Goal: Task Accomplishment & Management: Manage account settings

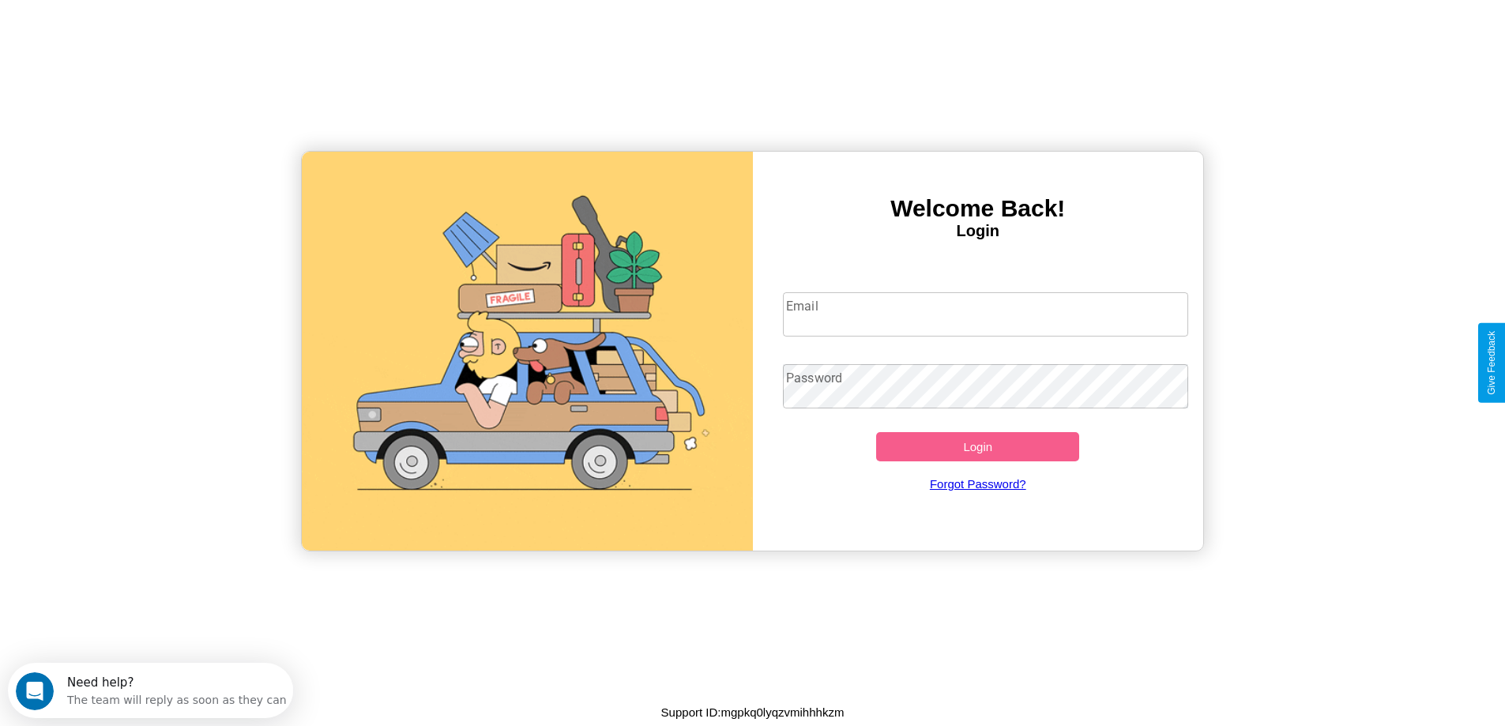
click at [985, 314] on input "Email" at bounding box center [985, 314] width 405 height 44
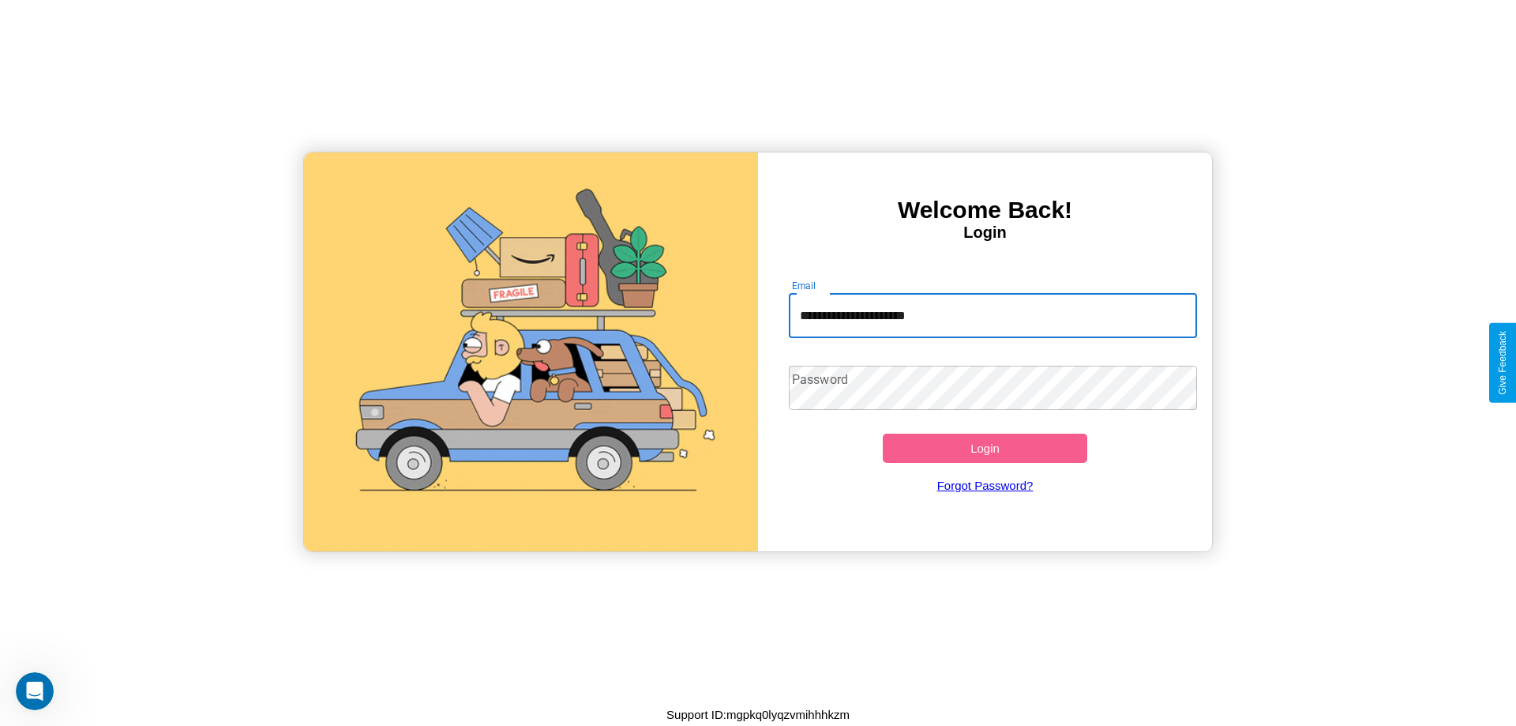
type input "**********"
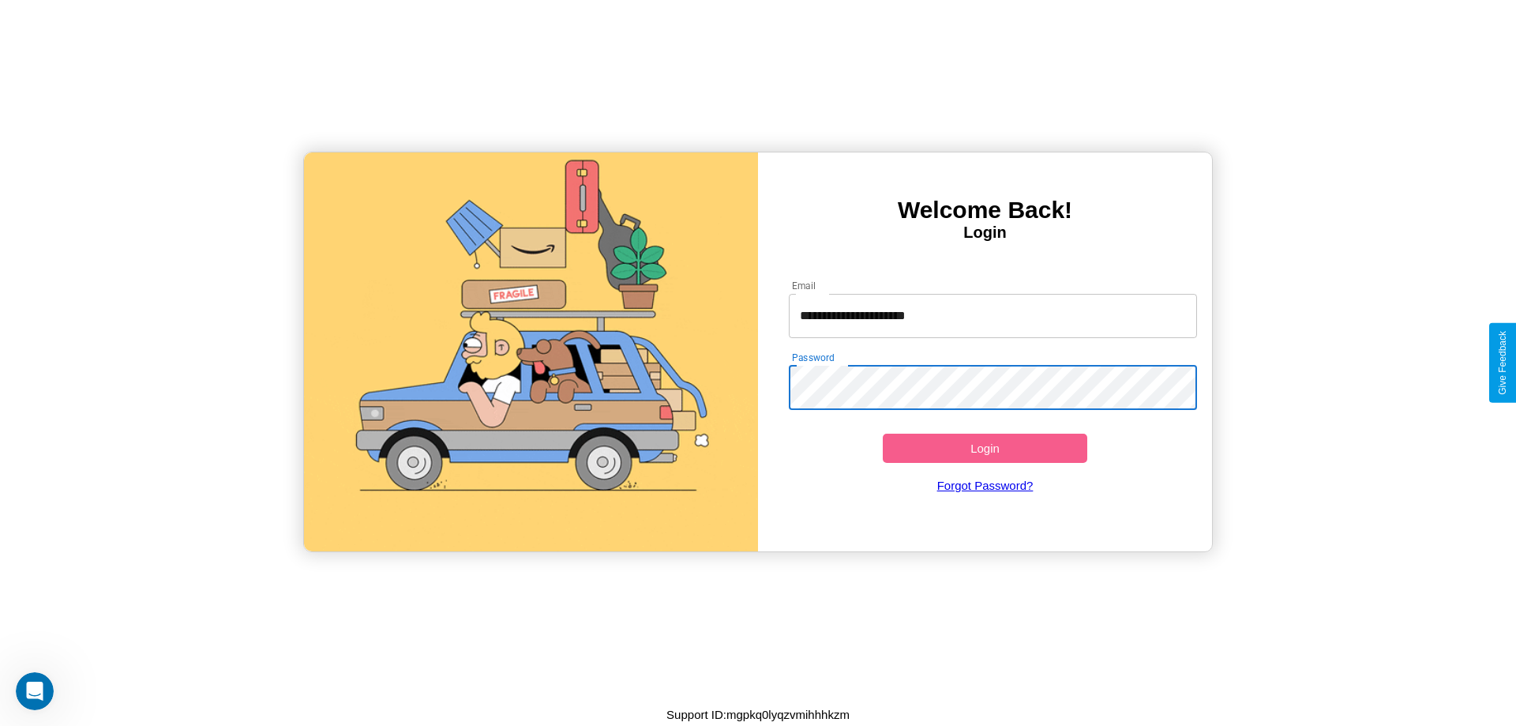
click at [985, 448] on button "Login" at bounding box center [985, 448] width 205 height 29
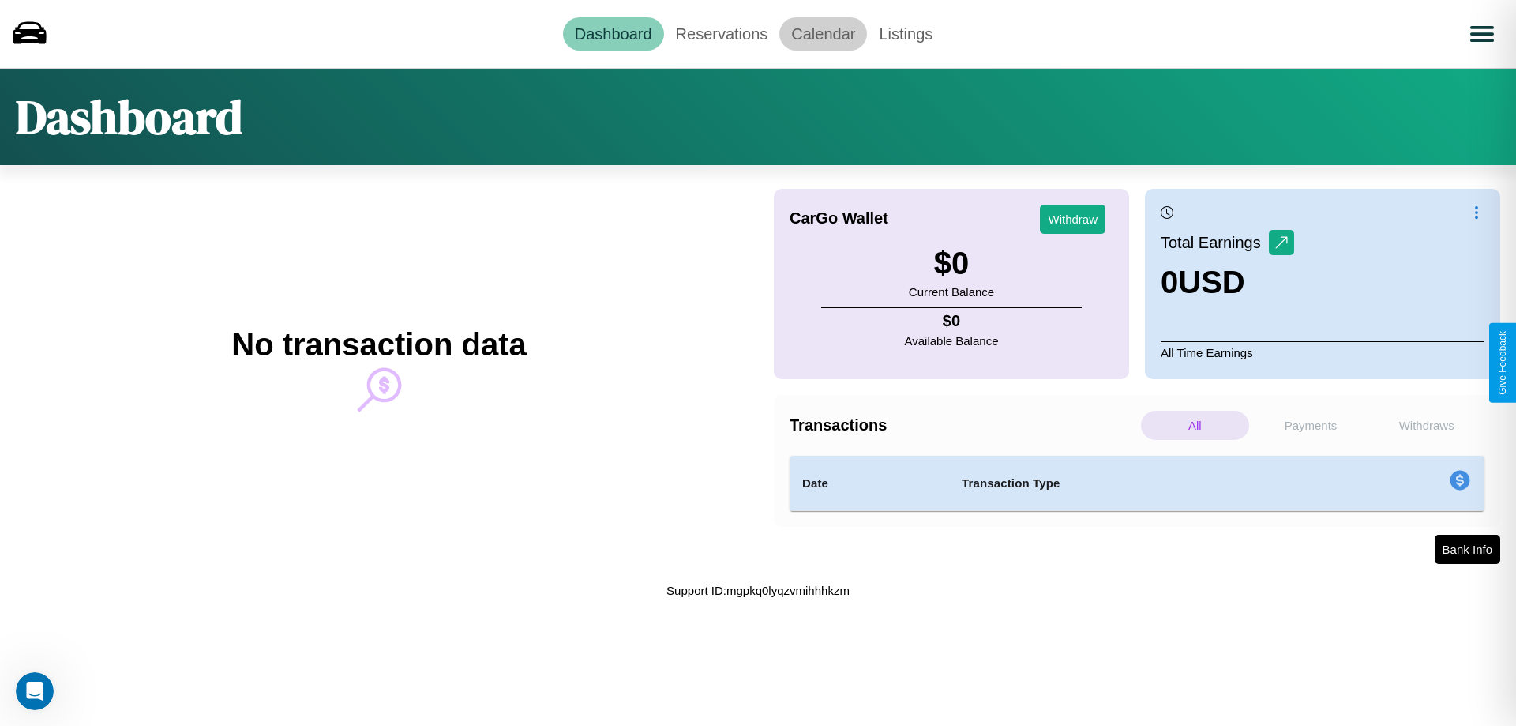
click at [823, 33] on link "Calendar" at bounding box center [824, 33] width 88 height 33
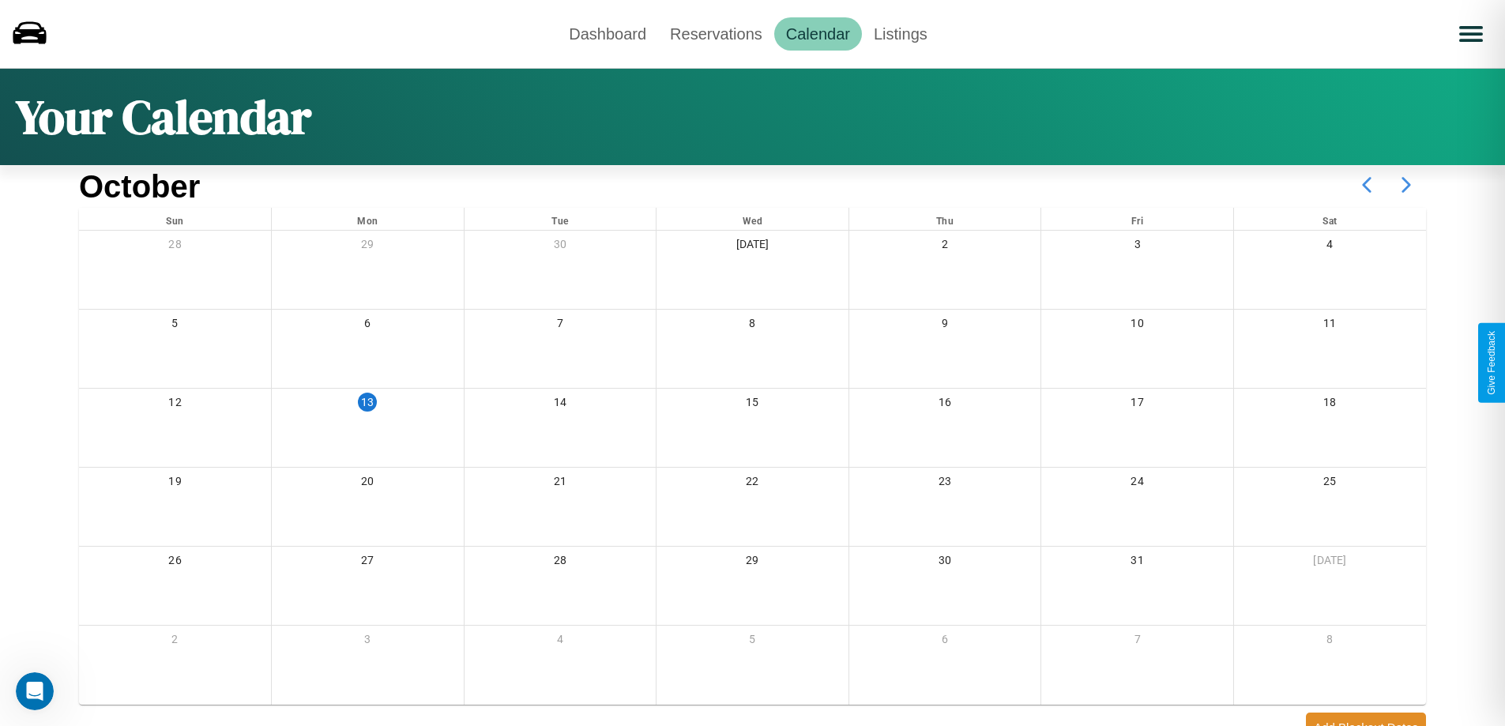
click at [1406, 185] on icon at bounding box center [1405, 184] width 39 height 39
click at [716, 33] on link "Reservations" at bounding box center [716, 33] width 116 height 33
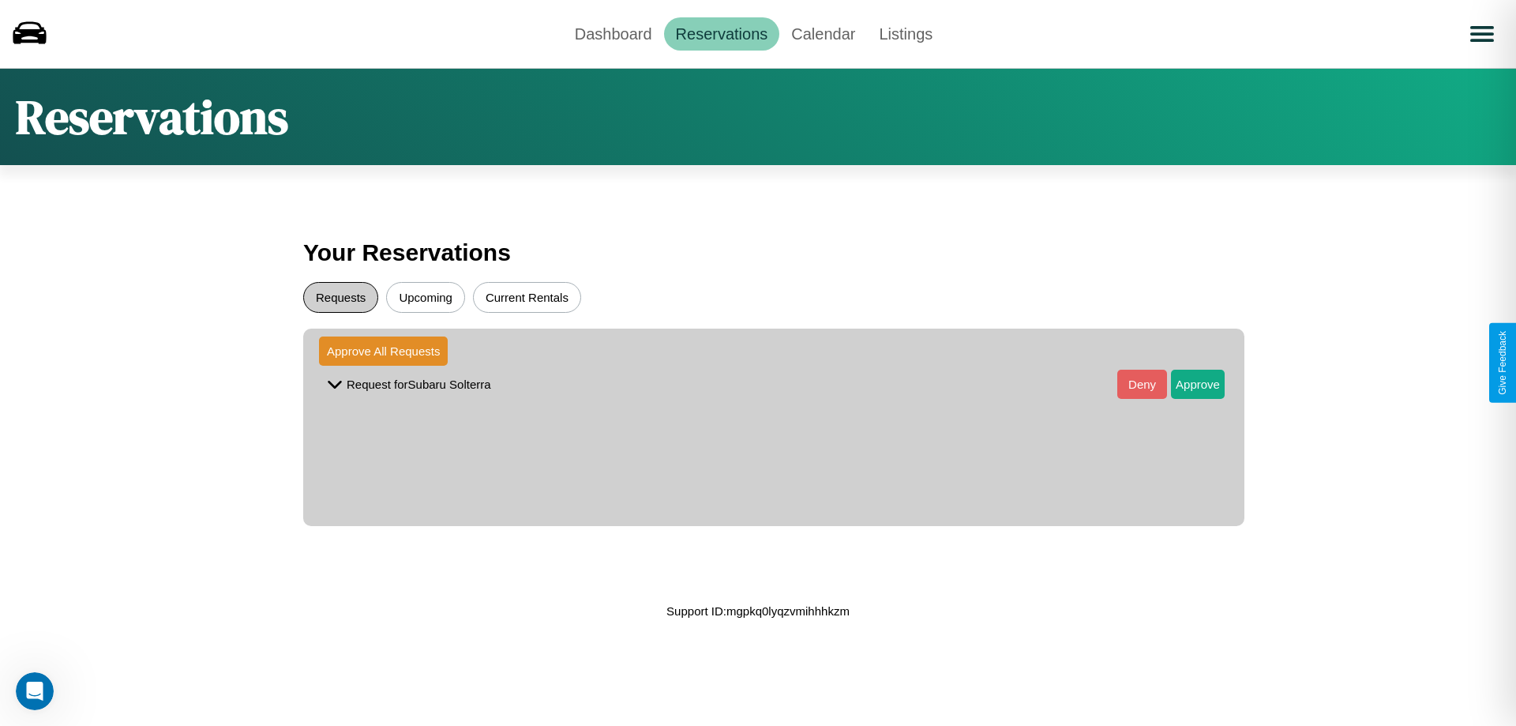
click at [340, 297] on button "Requests" at bounding box center [340, 297] width 75 height 31
click at [1186, 384] on button "Approve" at bounding box center [1198, 384] width 54 height 29
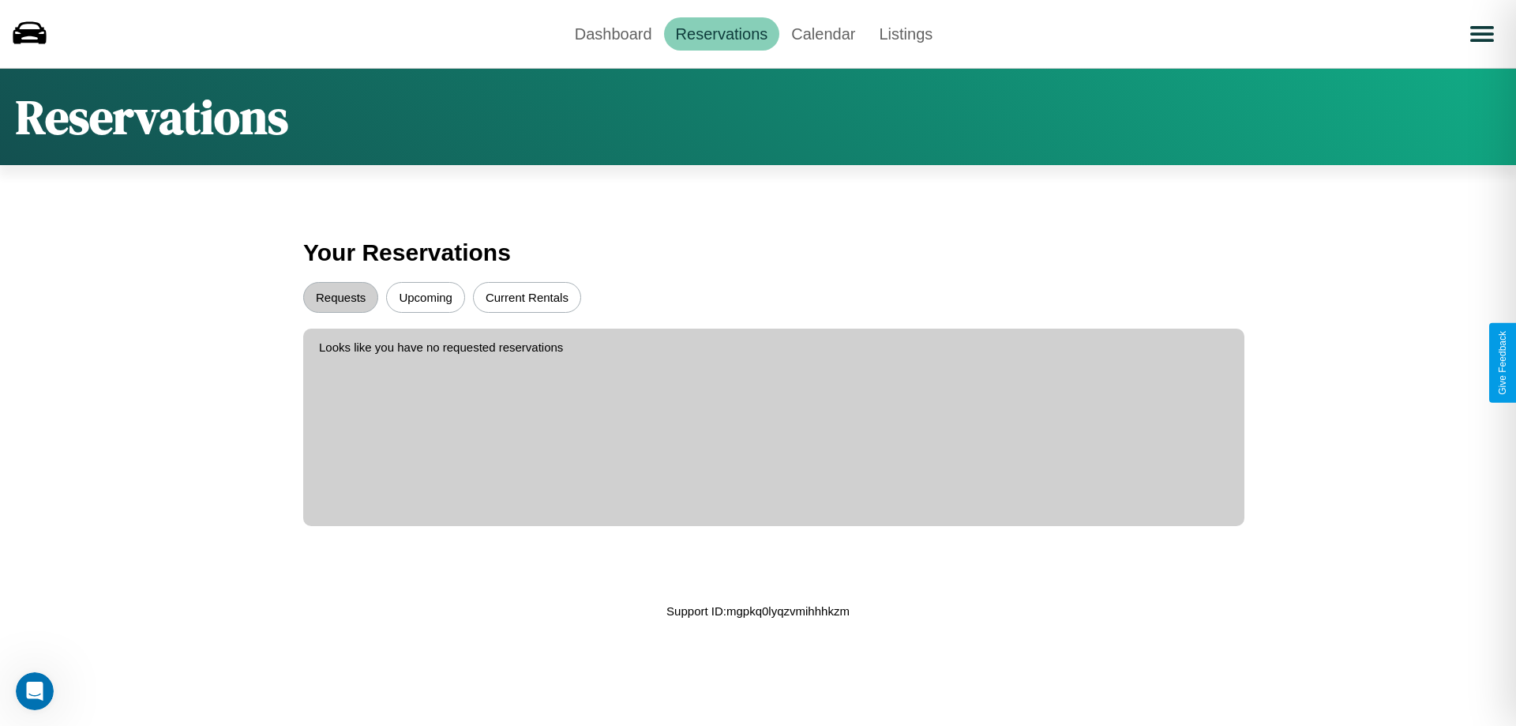
click at [426, 297] on button "Upcoming" at bounding box center [425, 297] width 79 height 31
click at [613, 33] on link "Dashboard" at bounding box center [613, 33] width 101 height 33
